Goal: Find contact information

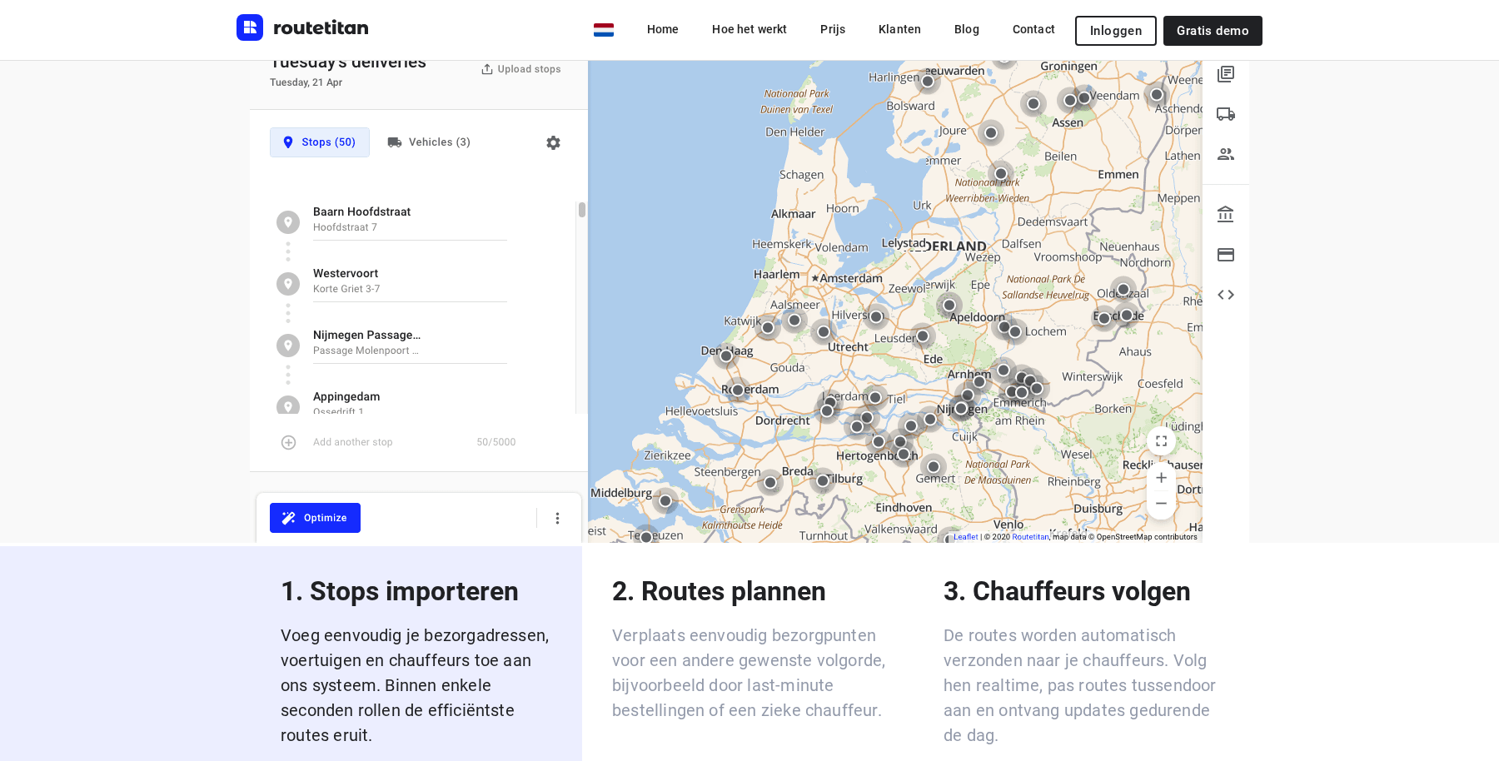
scroll to position [2403, 0]
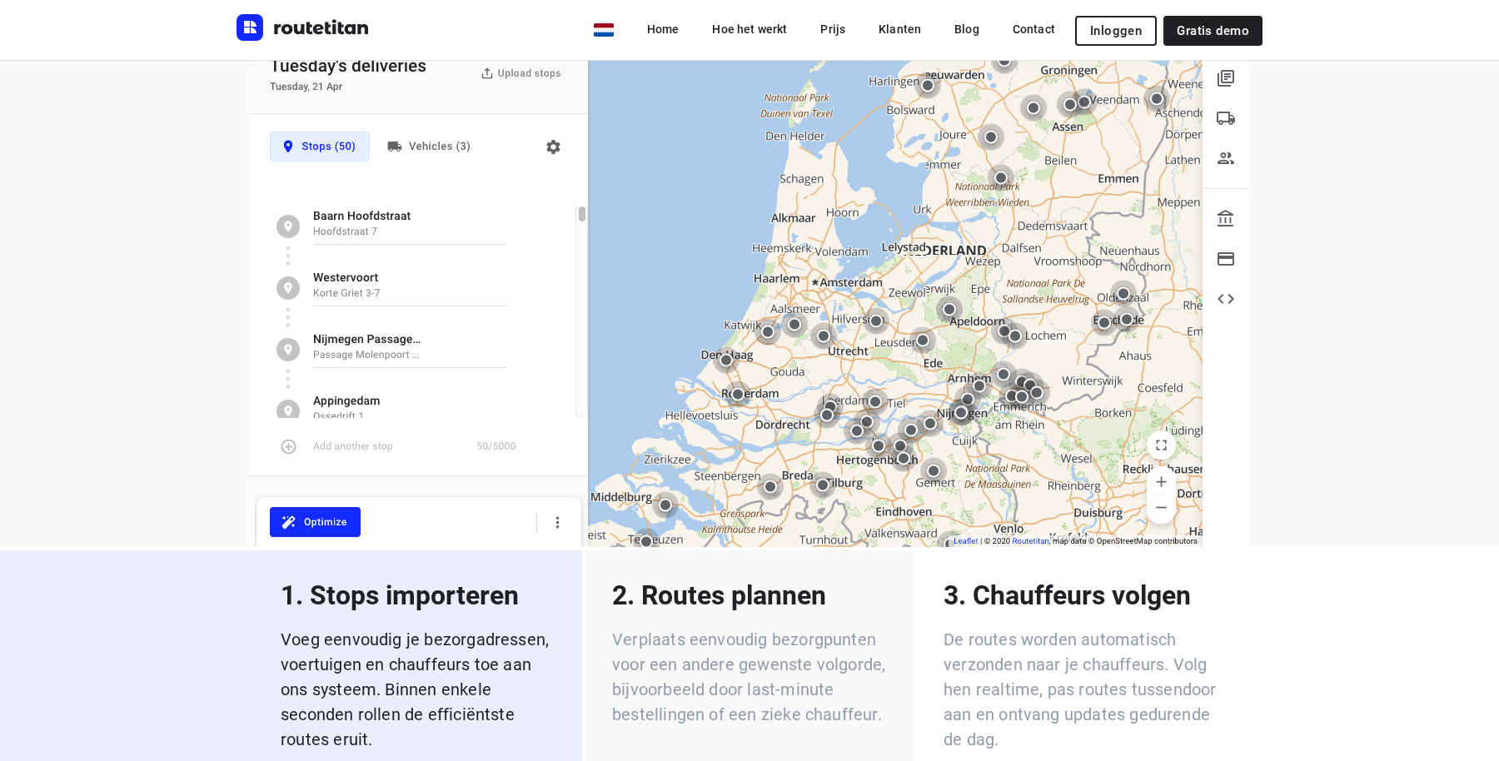
click at [749, 702] on div "2. Routes plannen Verplaats eenvoudig bezorgpunten voor een andere gewenste vol…" at bounding box center [749, 698] width 328 height 296
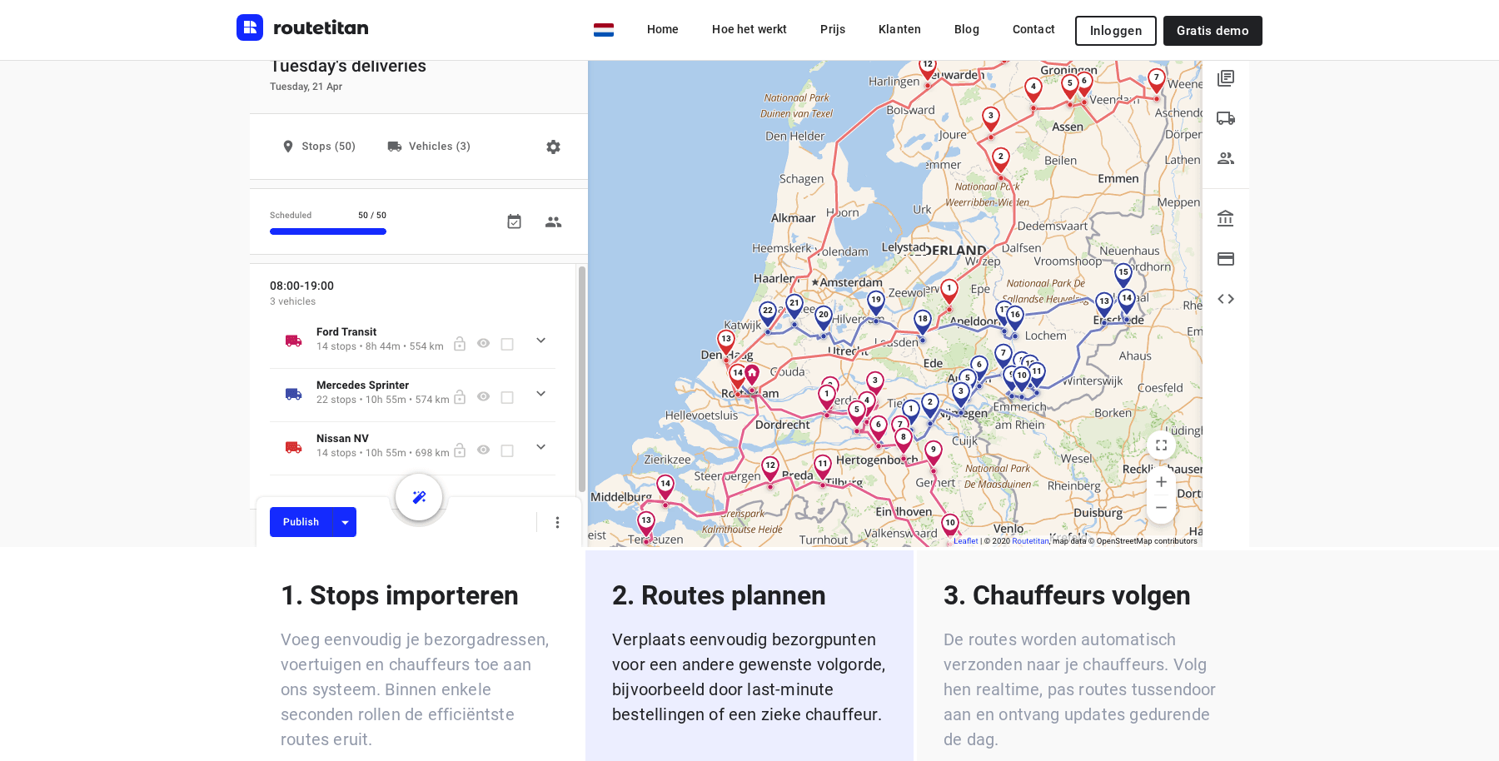
click at [1046, 627] on p "De routes worden automatisch verzonden naar je chauffeurs. Volg hen realtime, p…" at bounding box center [1081, 689] width 275 height 125
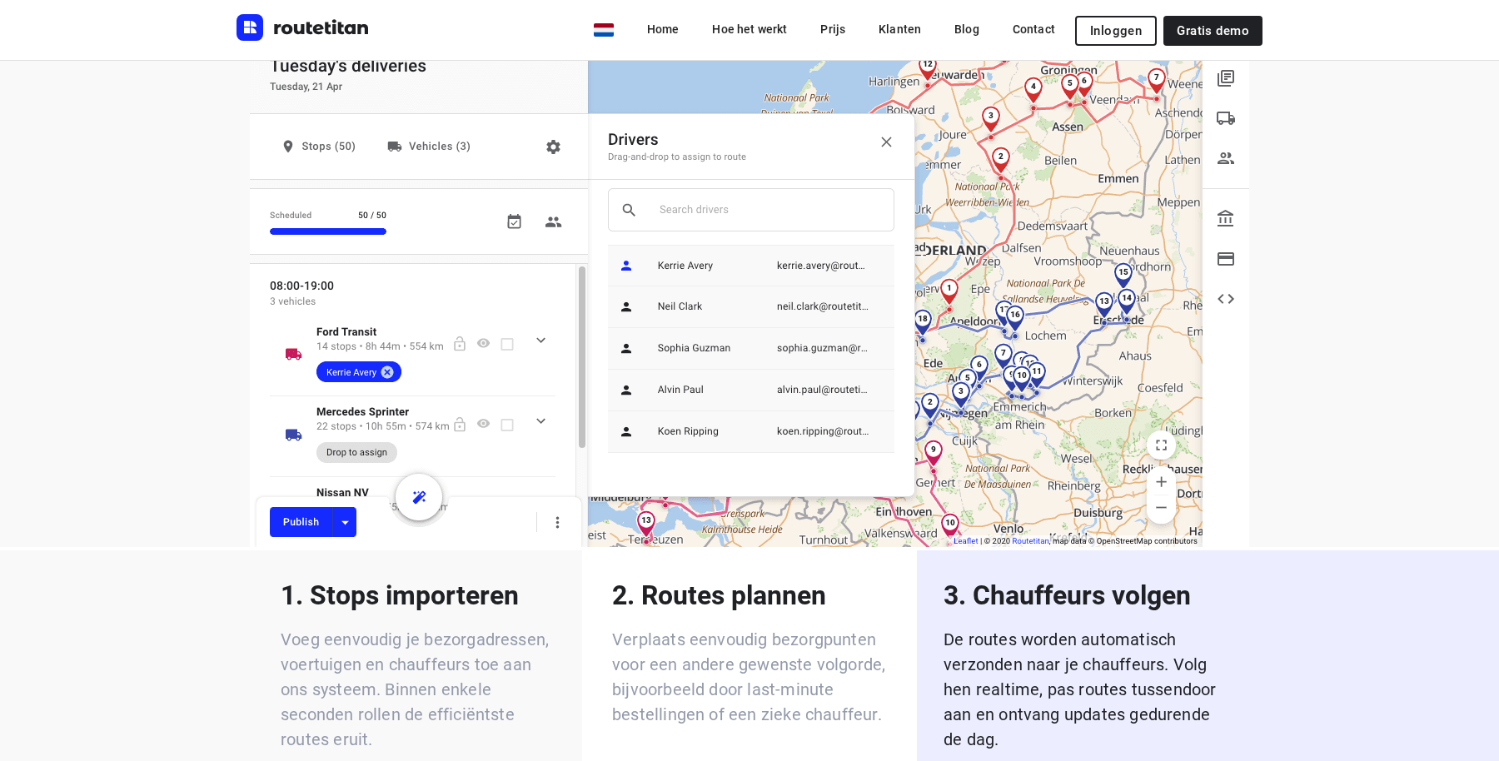
click at [505, 627] on p "Voeg eenvoudig je bezorgadressen, voertuigen en chauffeurs toe aan ons systeem.…" at bounding box center [418, 689] width 275 height 125
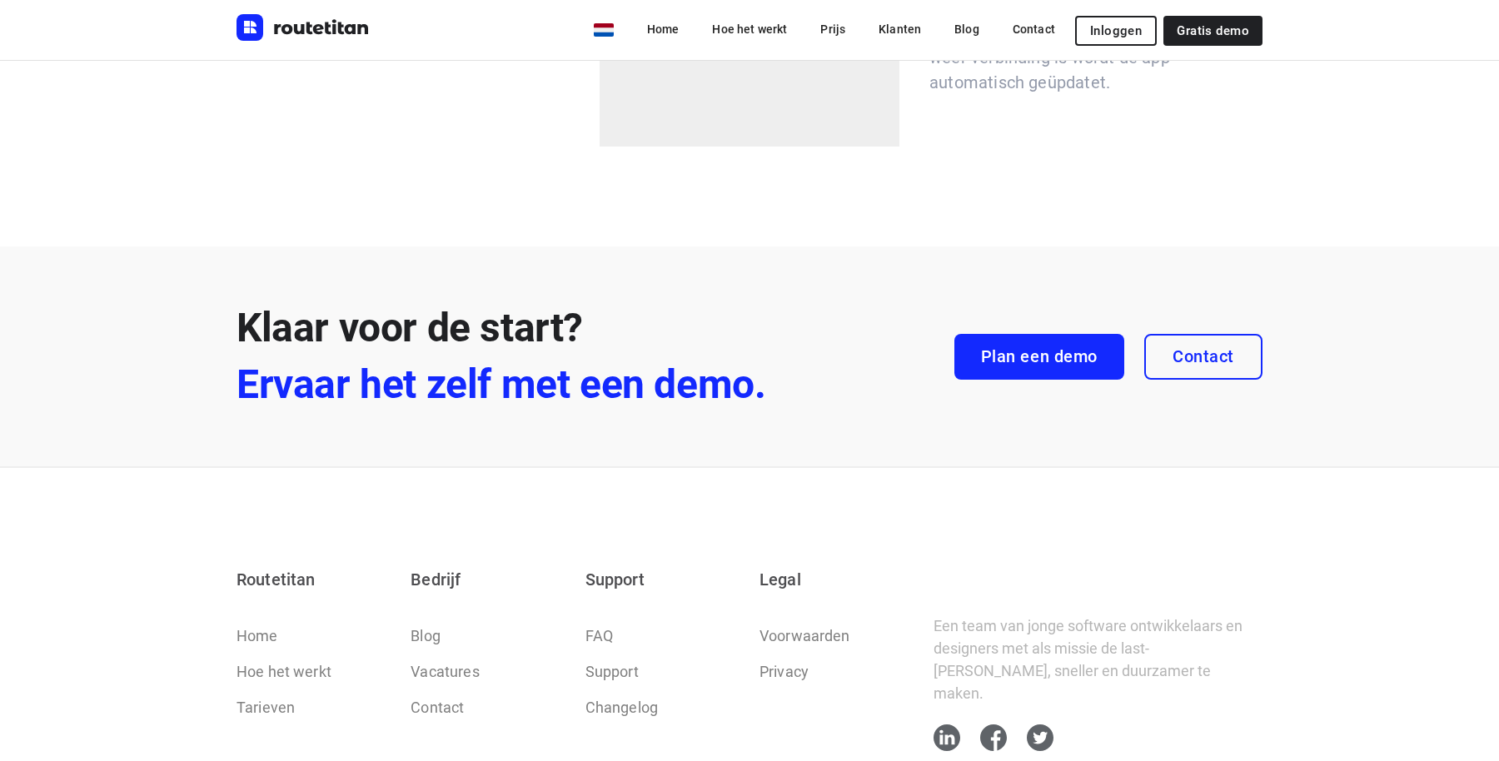
scroll to position [4795, 0]
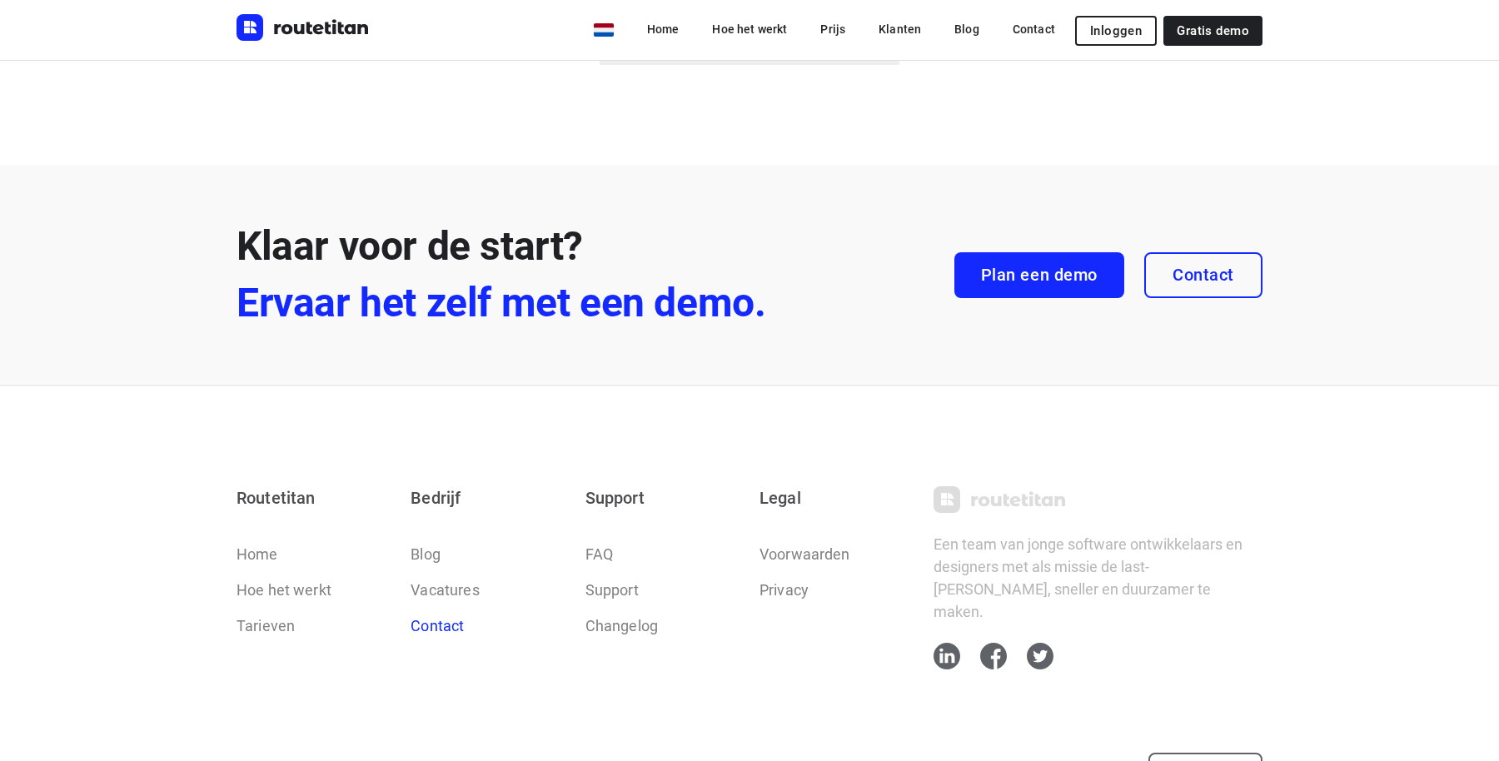
click at [443, 615] on link "Contact" at bounding box center [437, 626] width 53 height 22
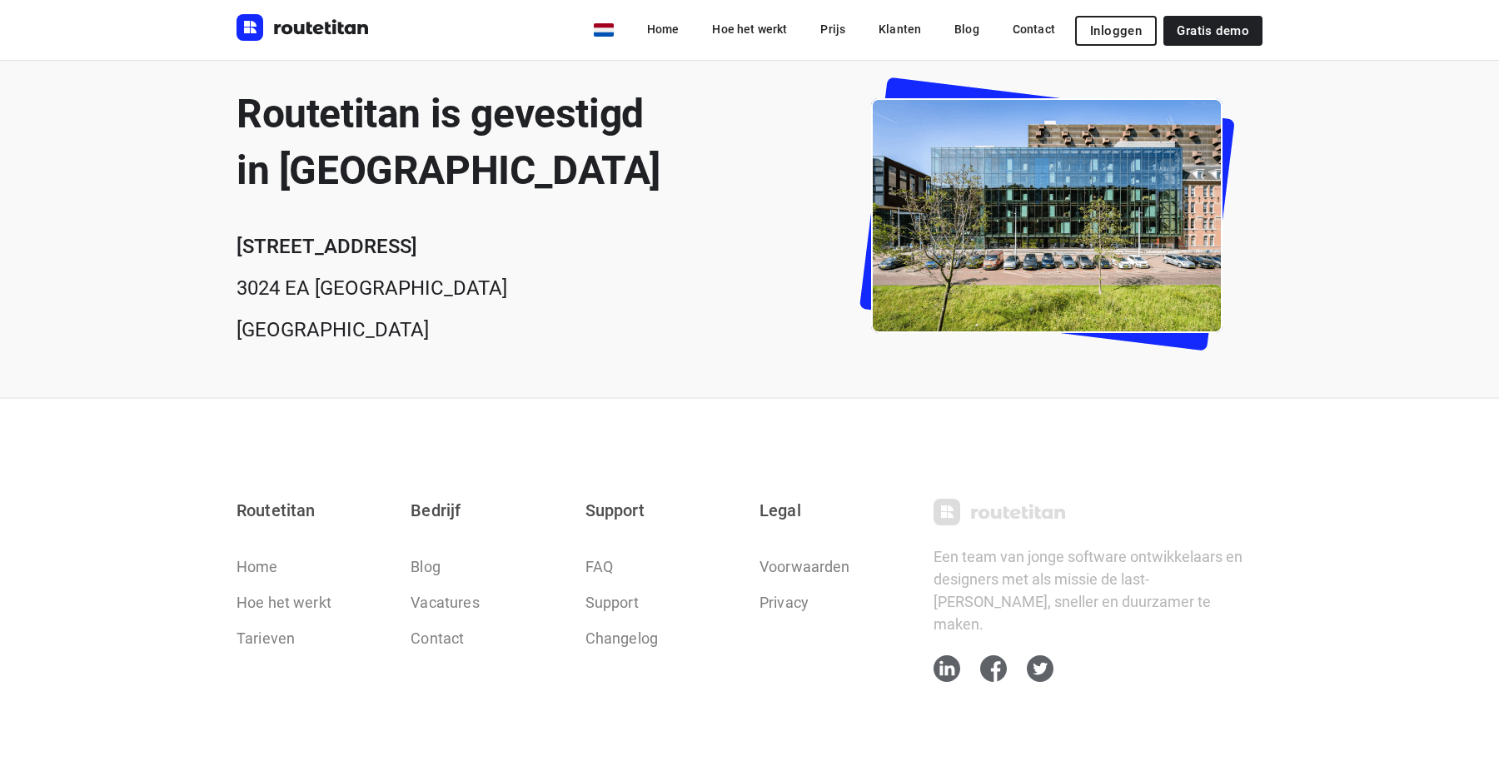
scroll to position [607, 0]
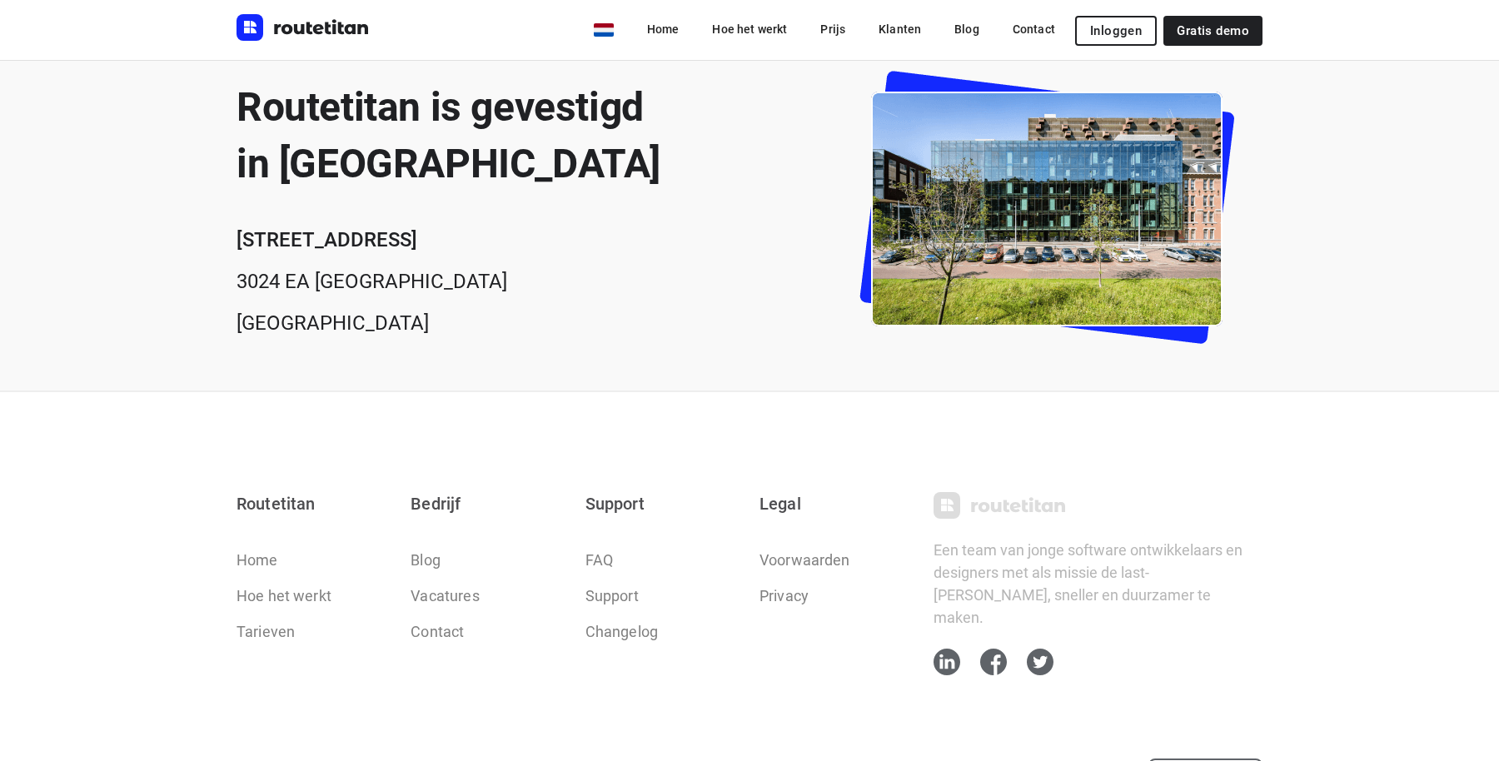
click at [290, 241] on b "[STREET_ADDRESS]" at bounding box center [327, 239] width 181 height 23
click at [660, 263] on div "Routetitan is gevestigd in [GEOGRAPHIC_DATA][STREET_ADDRESS][GEOGRAPHIC_DATA]" at bounding box center [750, 208] width 1026 height 258
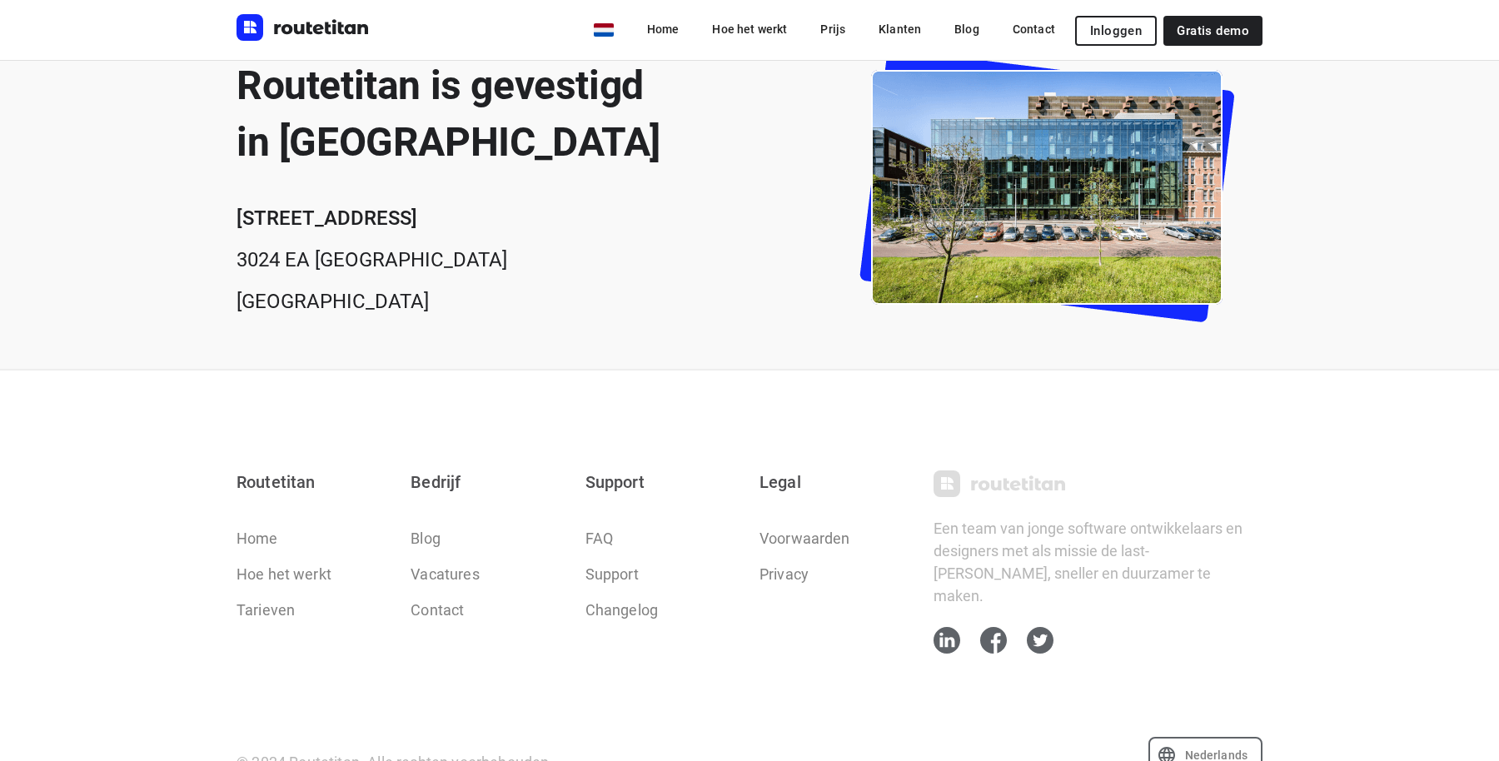
scroll to position [662, 0]
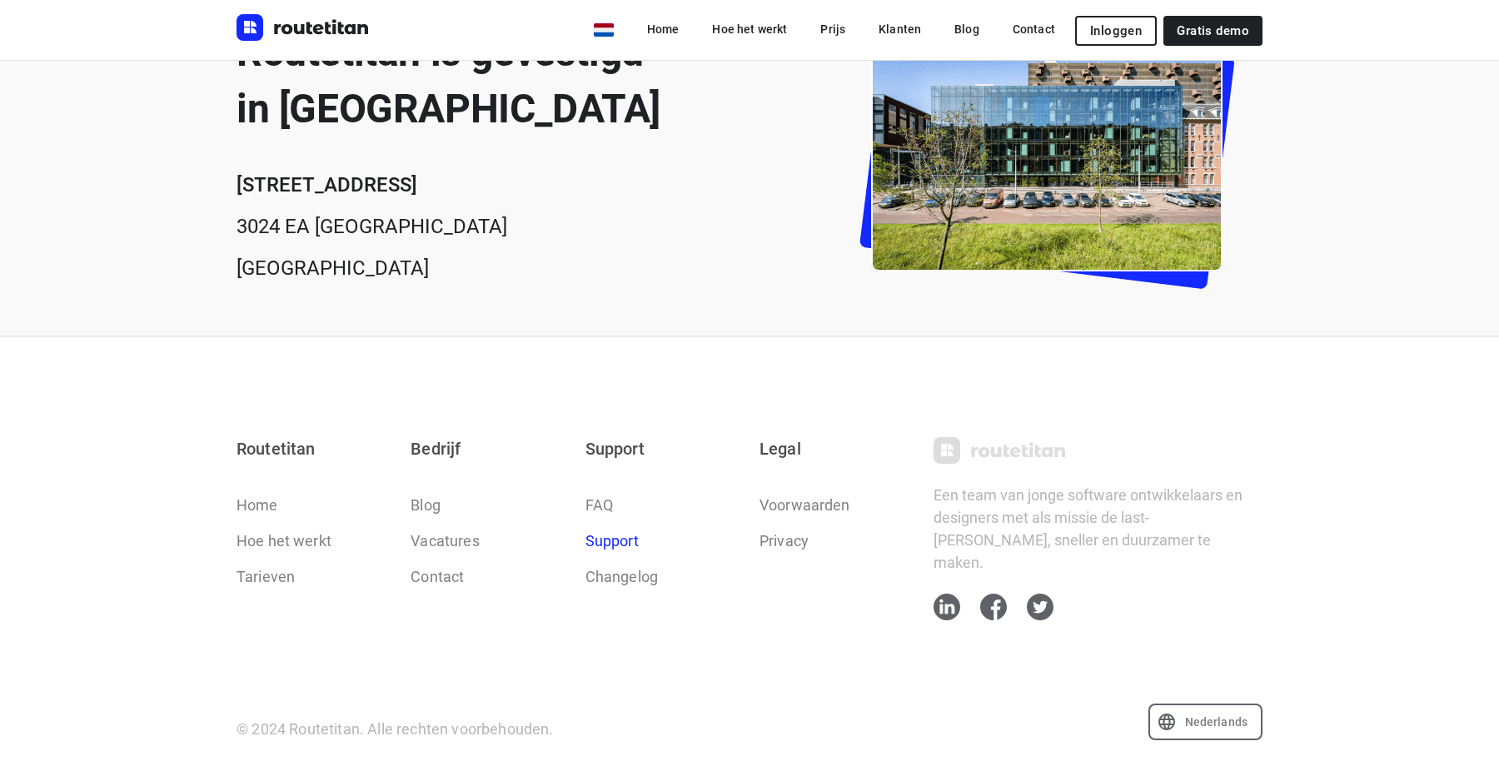
click at [610, 547] on link "Support" at bounding box center [611, 541] width 53 height 22
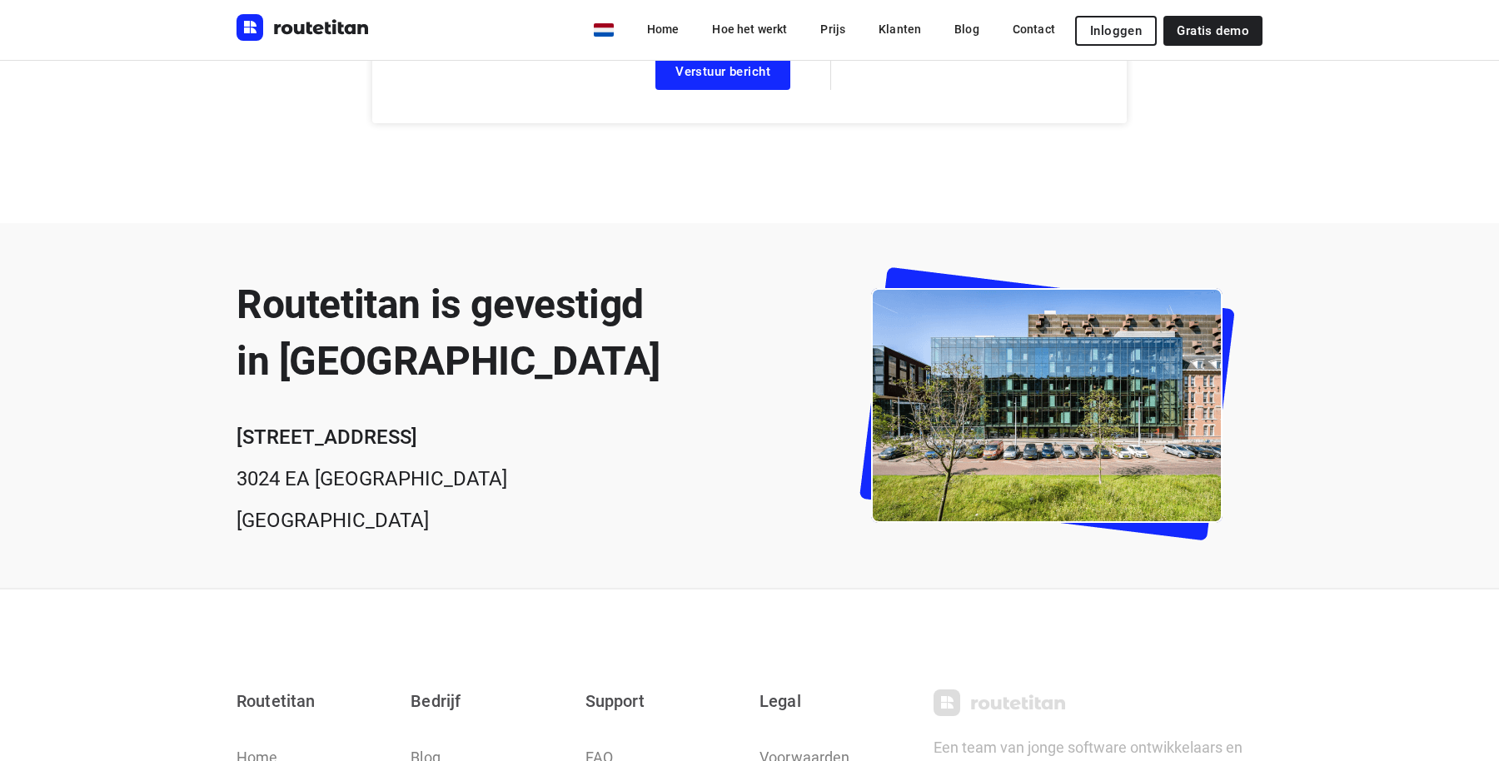
scroll to position [577, 0]
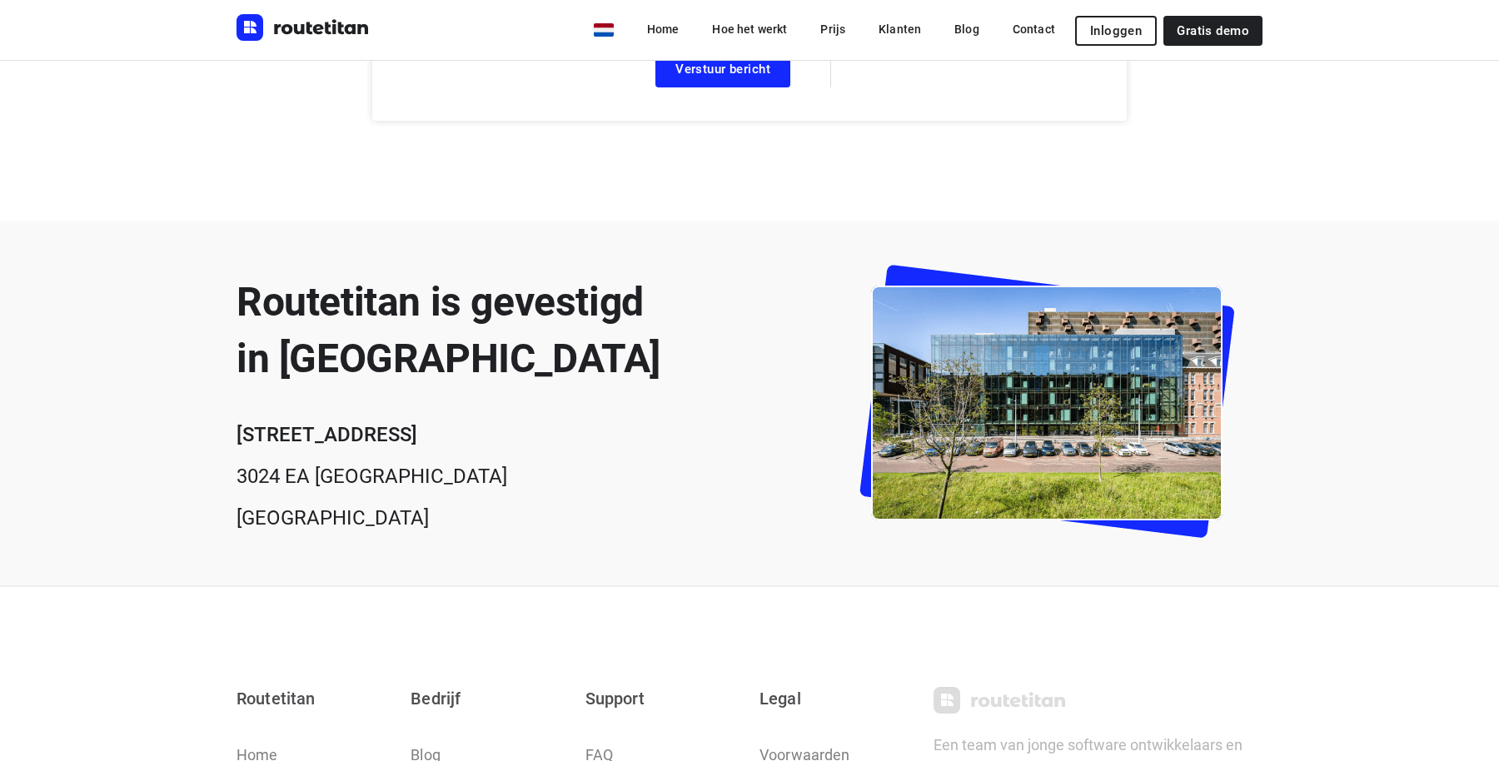
click at [346, 431] on b "[STREET_ADDRESS]" at bounding box center [327, 434] width 181 height 23
click at [358, 331] on h2 "Routetitan is gevestigd in [GEOGRAPHIC_DATA]" at bounding box center [449, 330] width 424 height 113
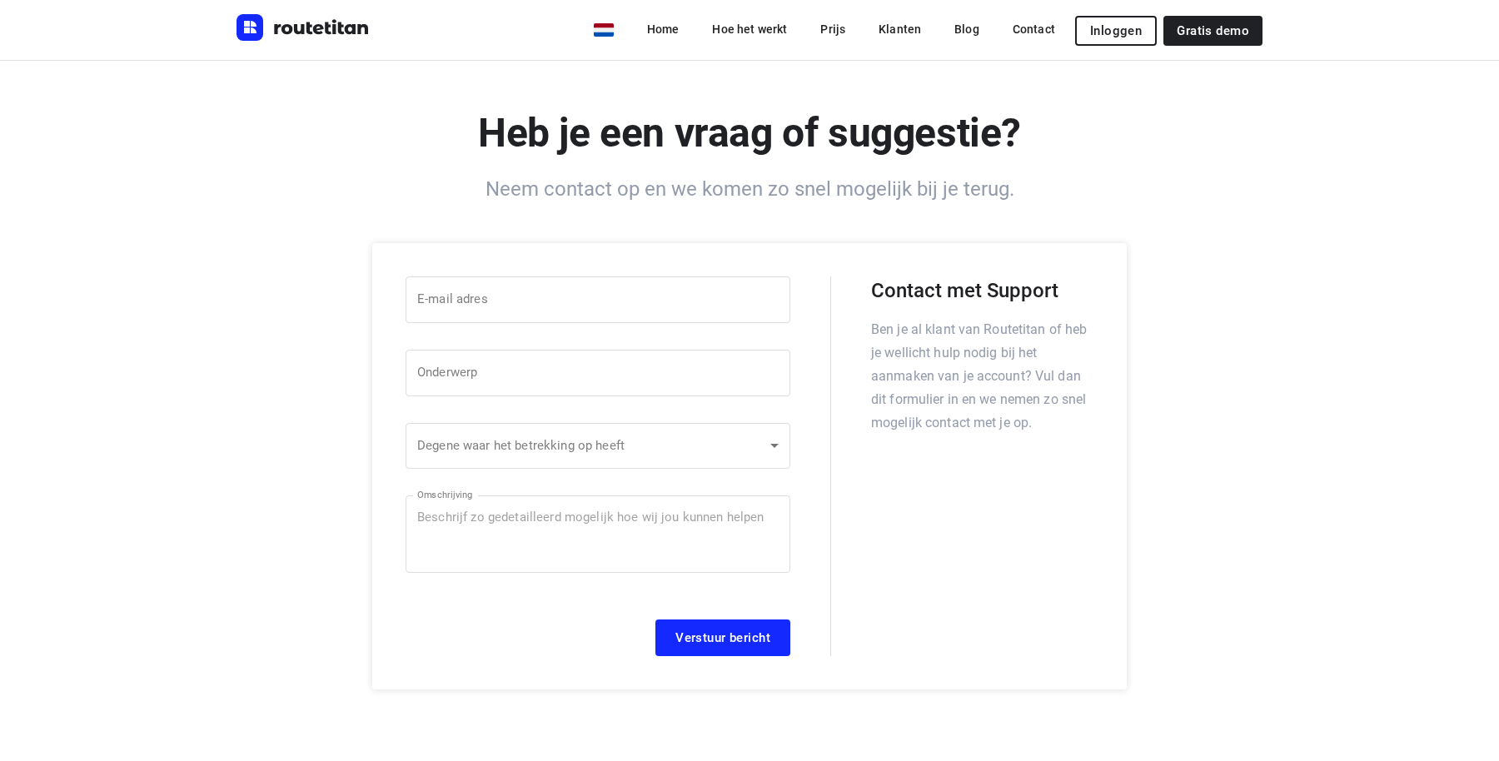
scroll to position [0, 0]
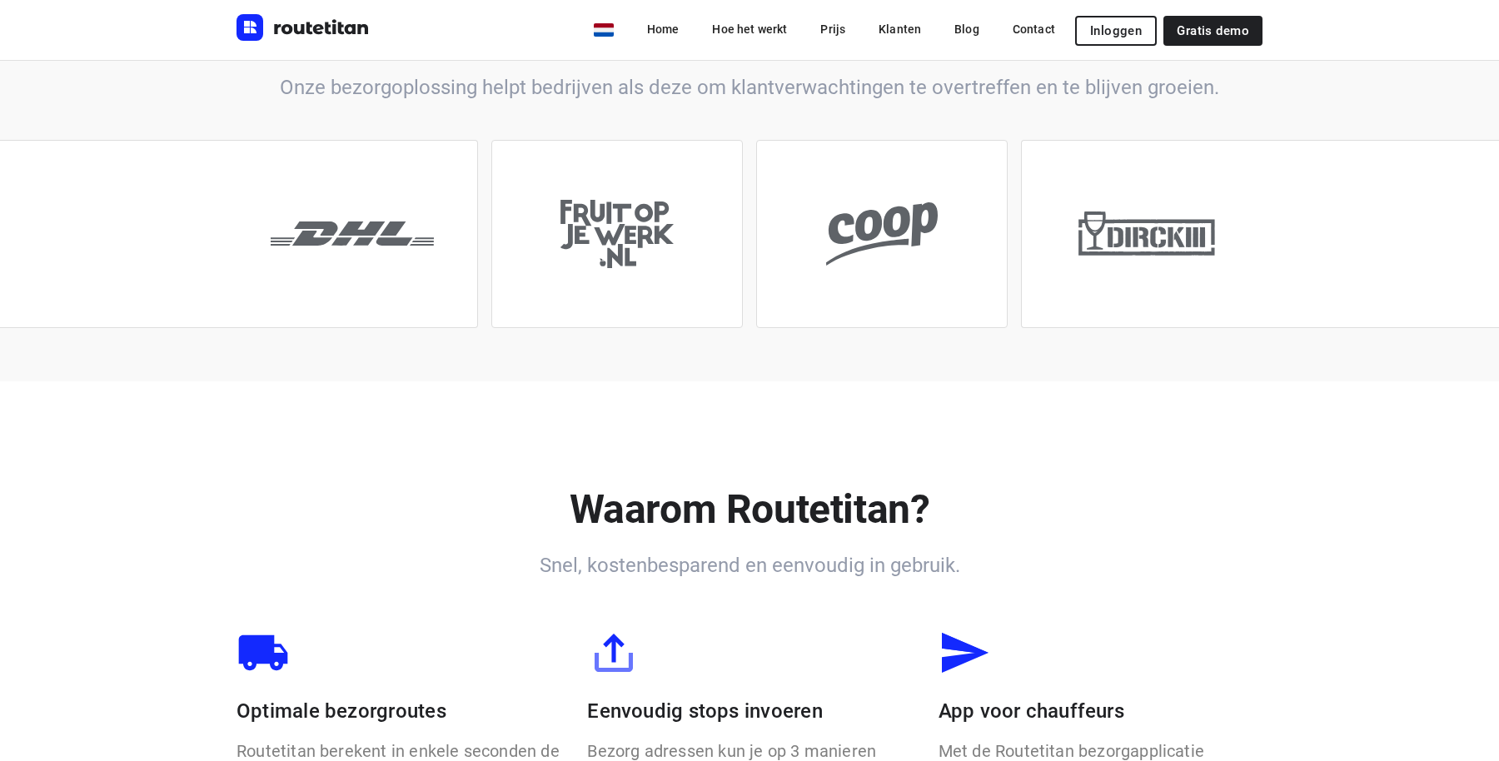
scroll to position [4795, 0]
